Goal: Communication & Community: Answer question/provide support

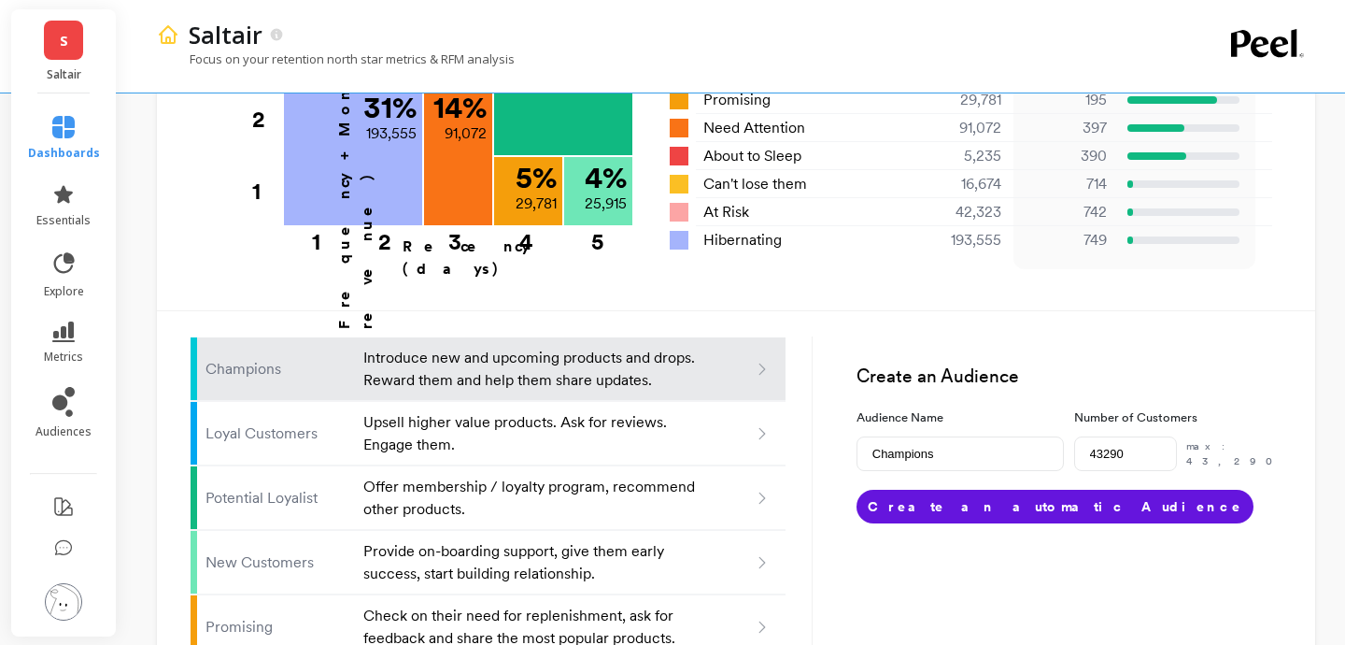
scroll to position [1300, 0]
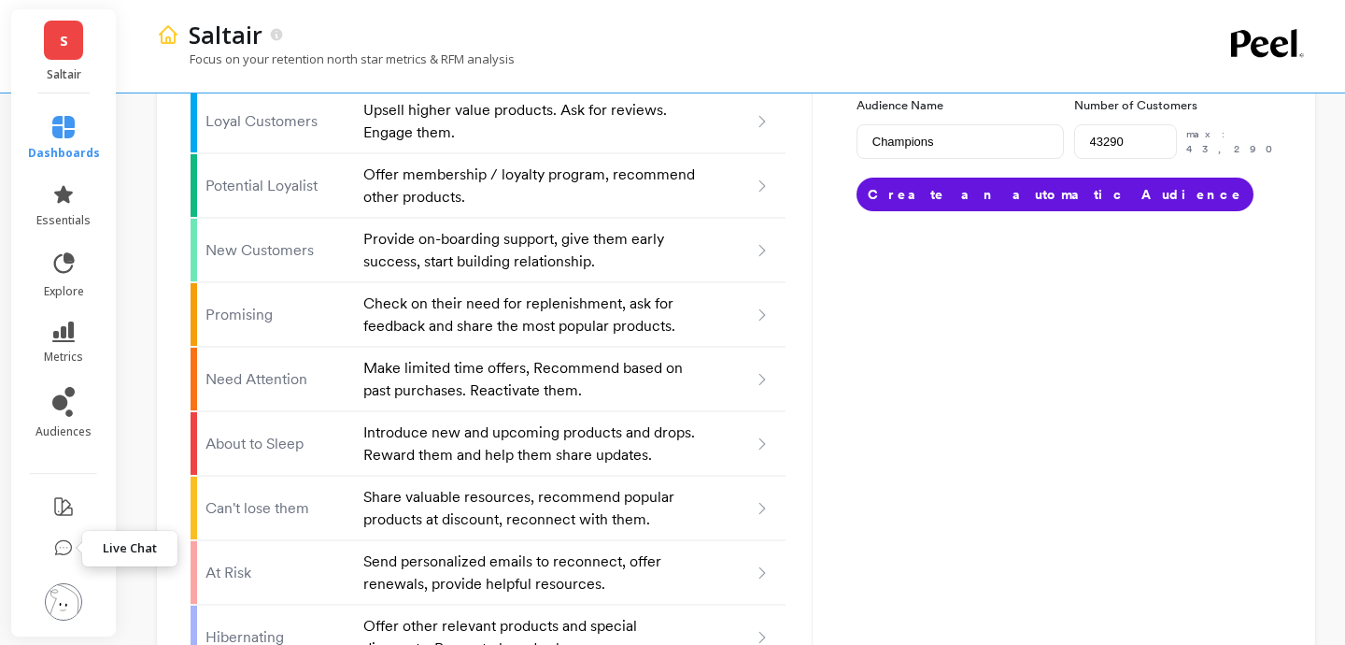
click at [60, 540] on icon at bounding box center [64, 547] width 16 height 14
click at [61, 541] on icon at bounding box center [63, 548] width 19 height 19
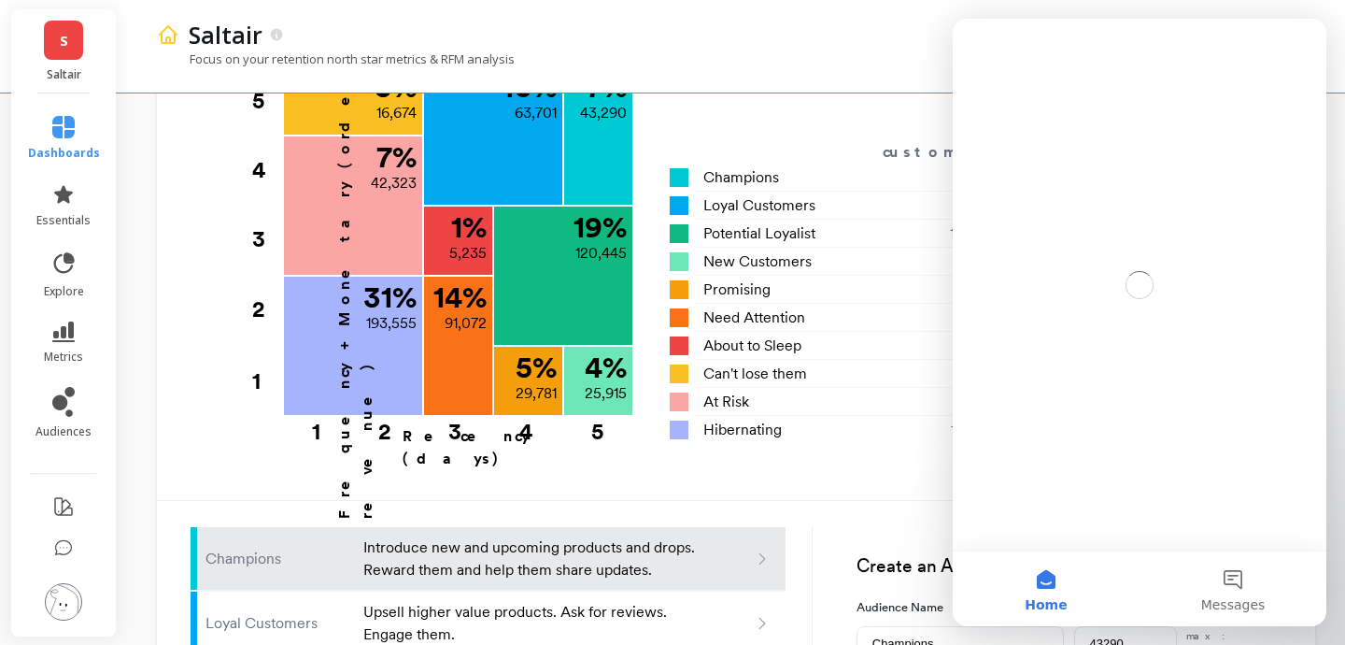
scroll to position [820, 0]
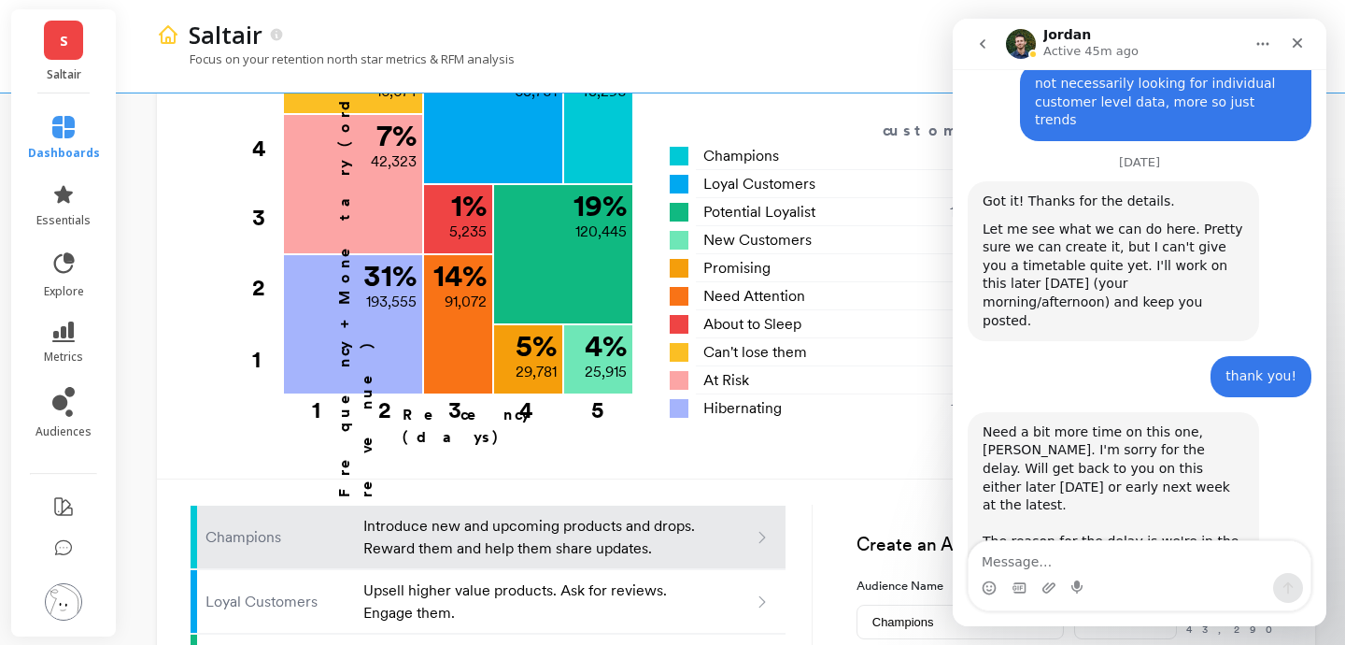
scroll to position [1000, 0]
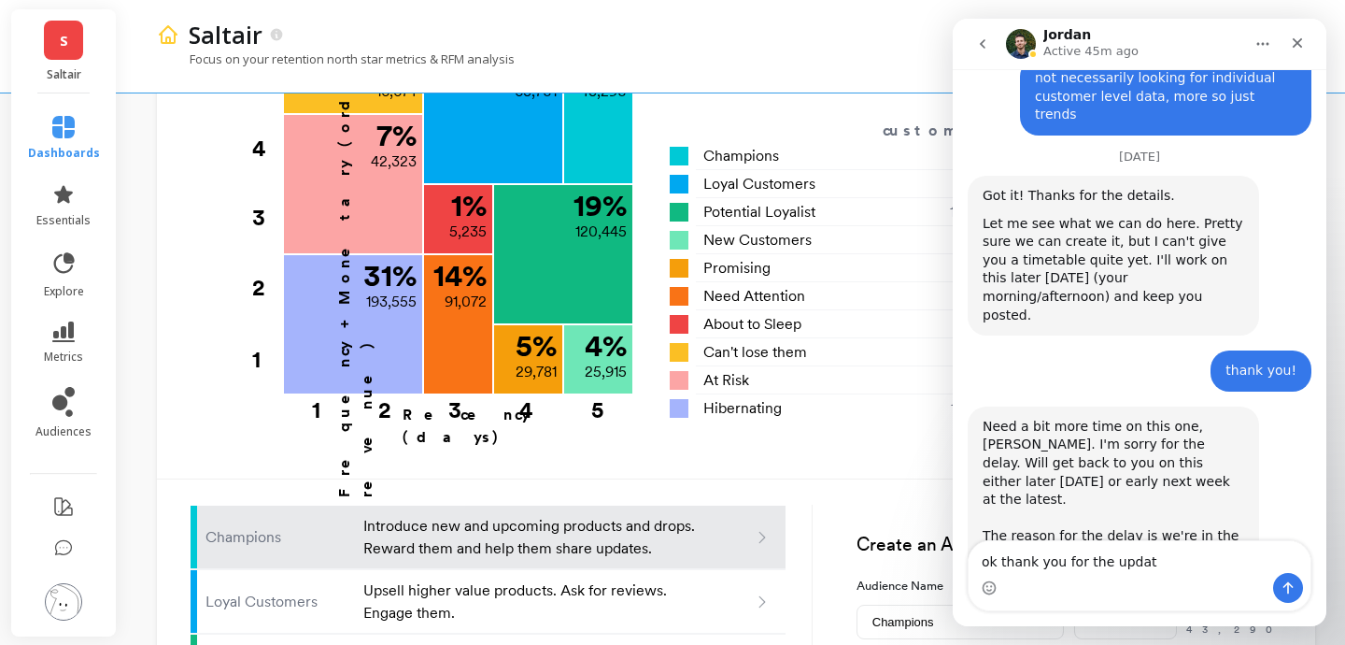
type textarea "ok thank you for the update"
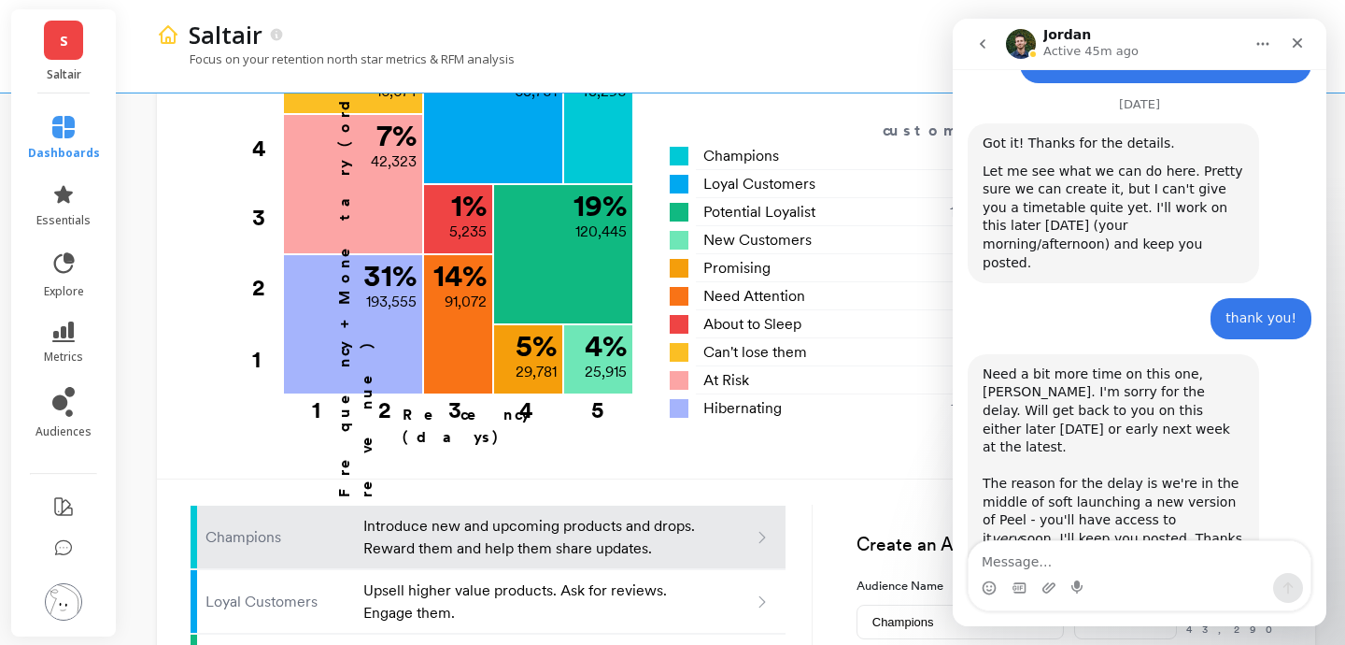
scroll to position [1056, 0]
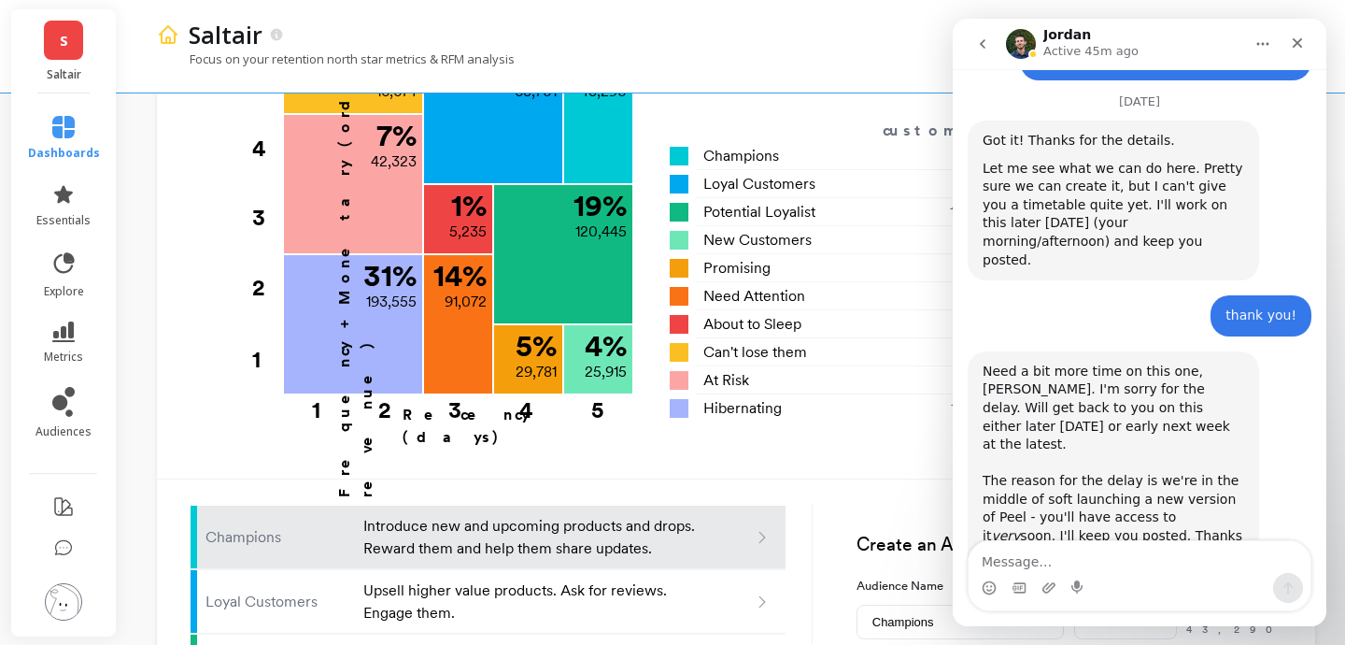
click at [878, 23] on div "Saltair" at bounding box center [666, 35] width 975 height 32
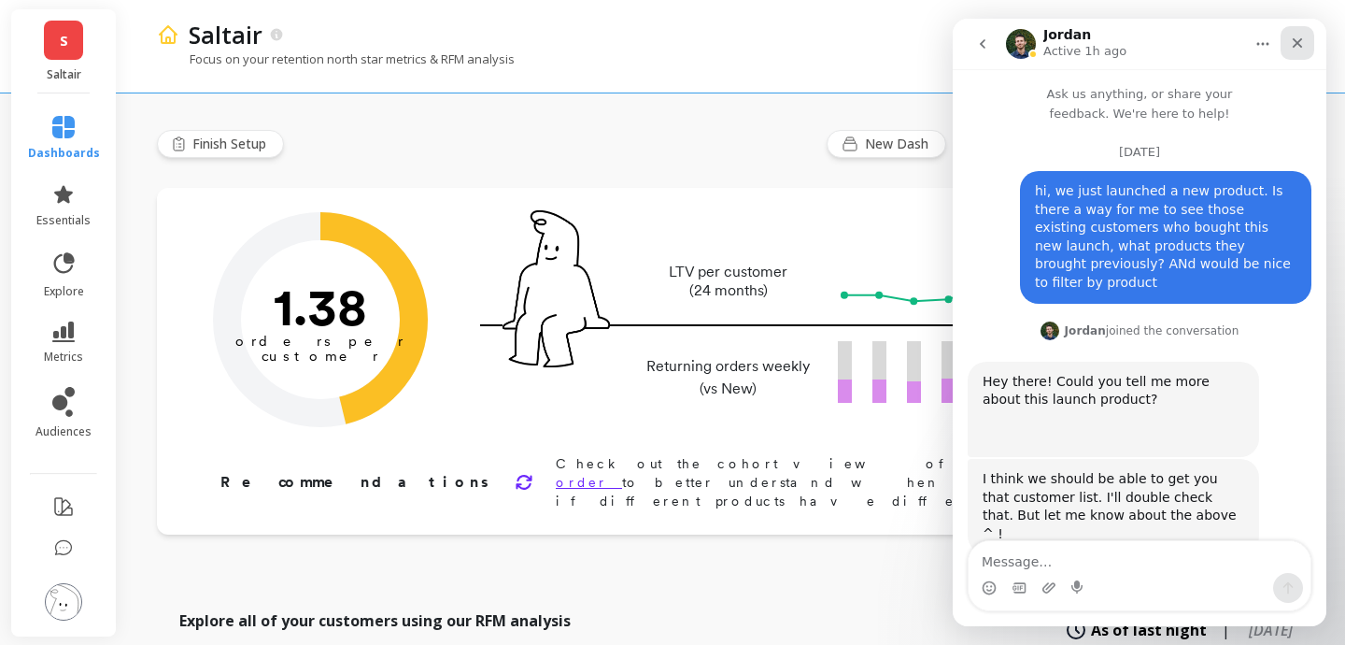
scroll to position [1056, 0]
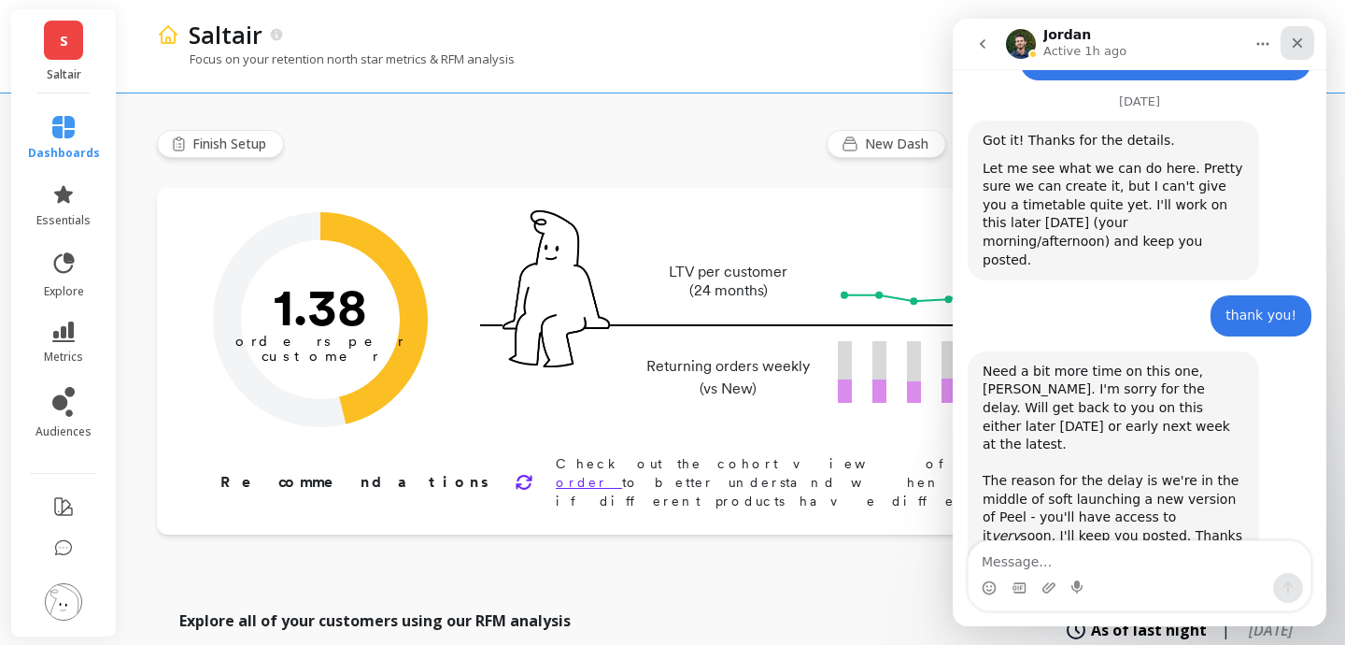
click at [1294, 38] on icon "Close" at bounding box center [1297, 42] width 15 height 15
